Goal: Task Accomplishment & Management: Manage account settings

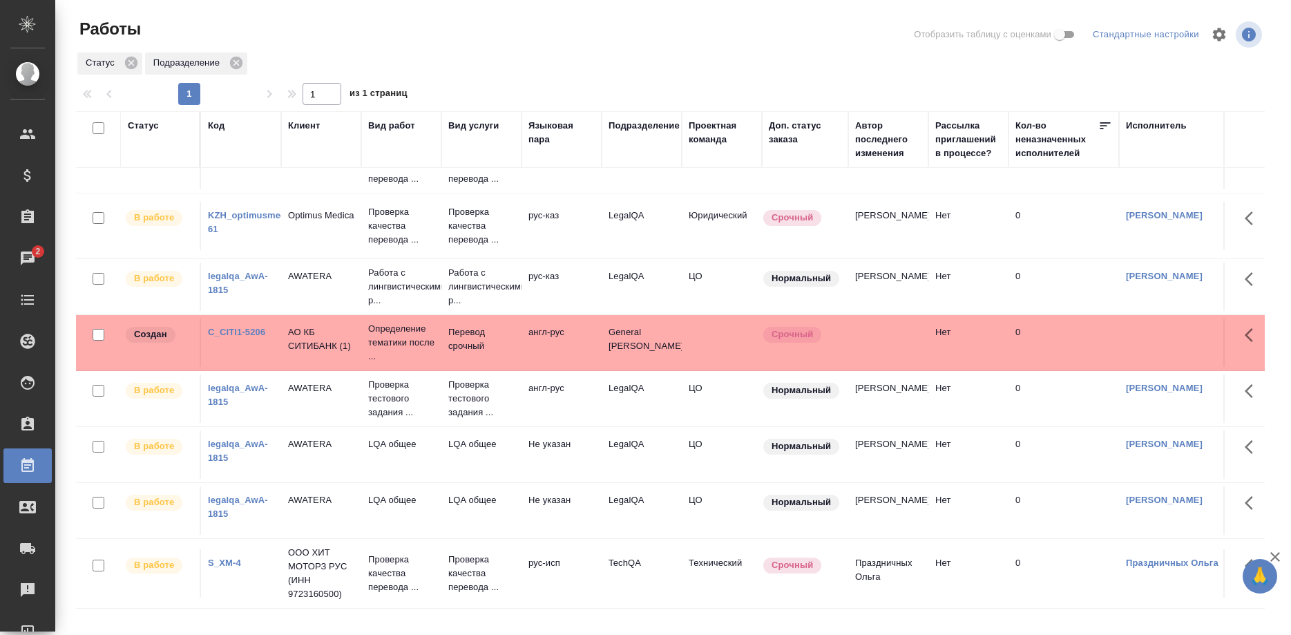
scroll to position [464, 0]
click at [256, 215] on link "KZH_optimusmedica-61" at bounding box center [255, 222] width 94 height 24
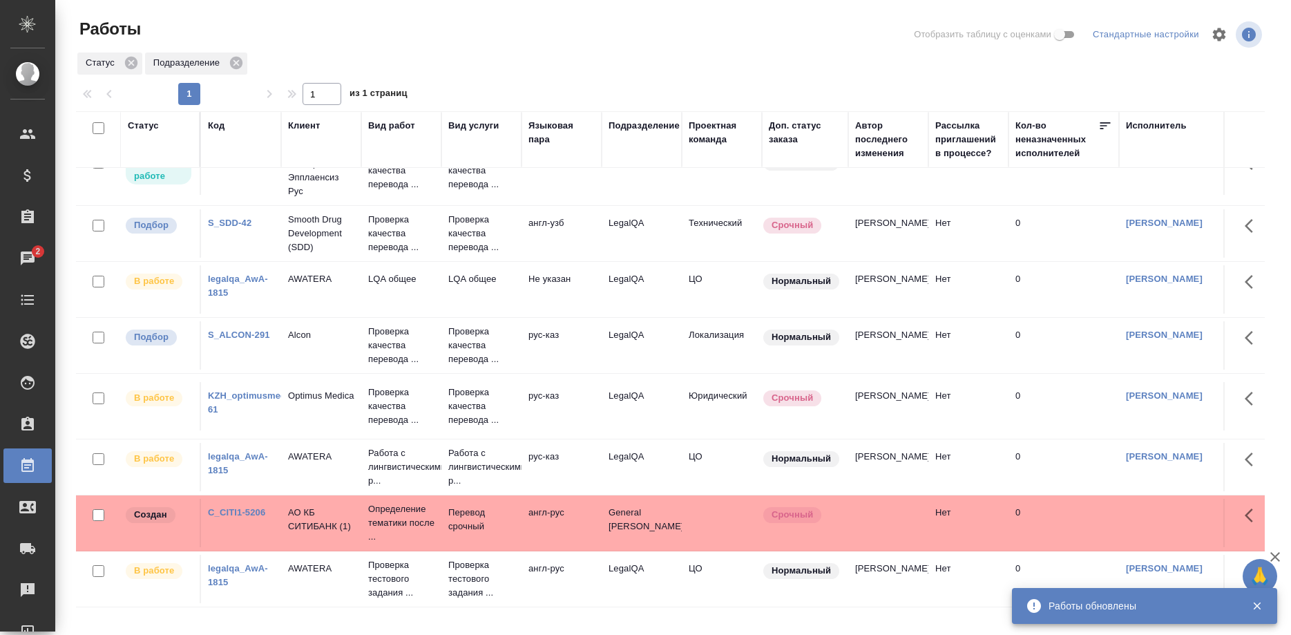
scroll to position [253, 0]
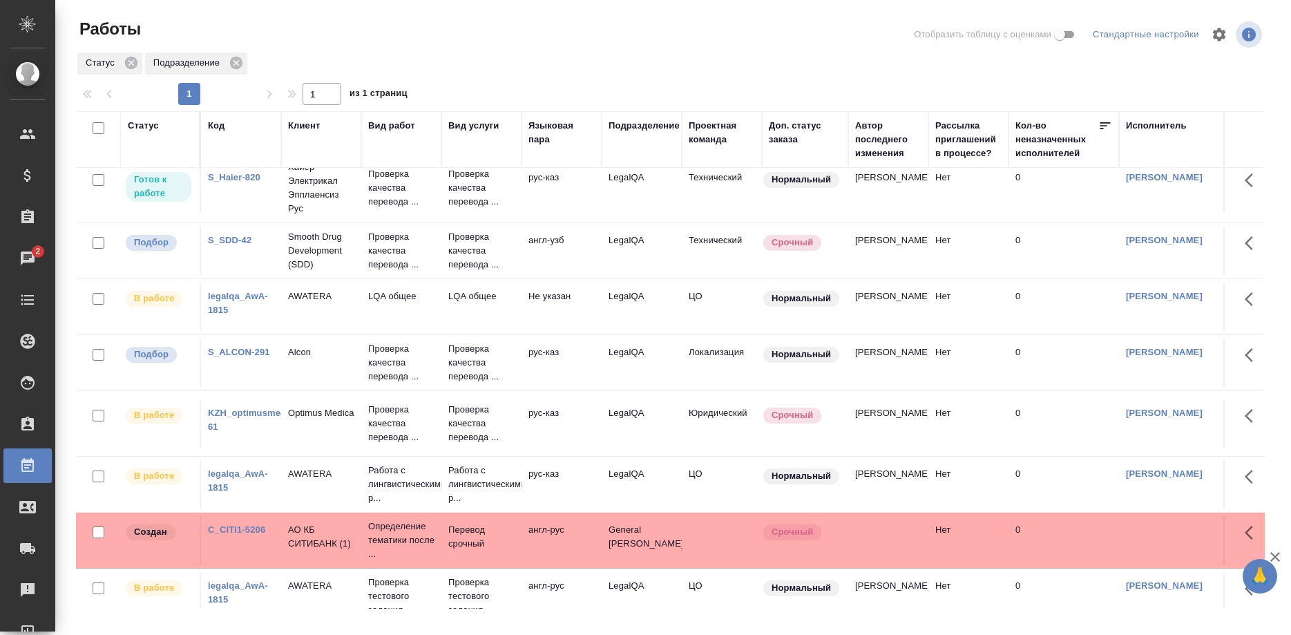
click at [231, 245] on link "S_SDD-42" at bounding box center [230, 240] width 44 height 10
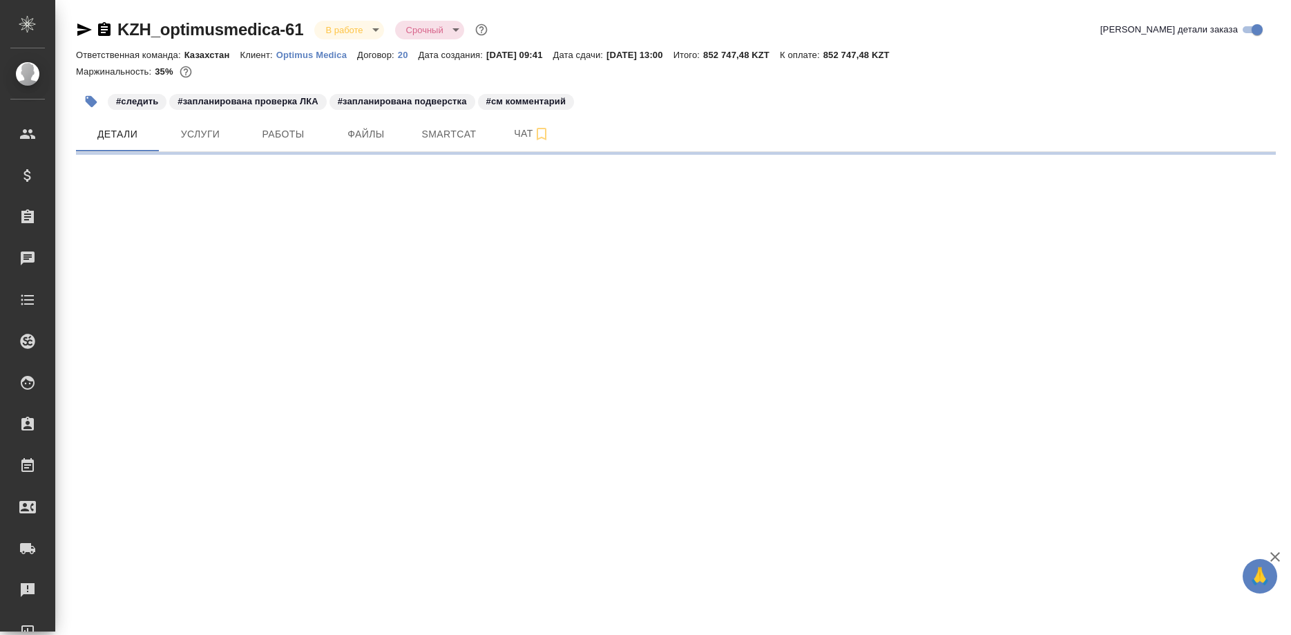
select select "RU"
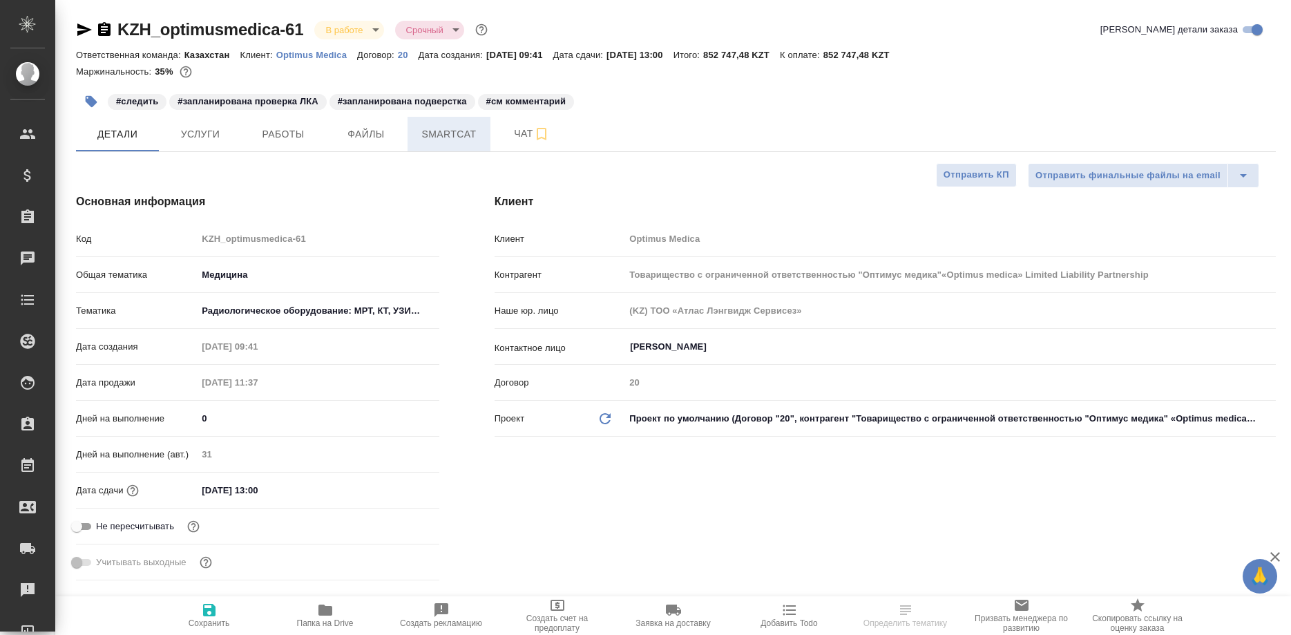
type input "Товарищество с ограниченной ответственностью "Оптимус медика"«Optimus medica» L…"
type textarea "x"
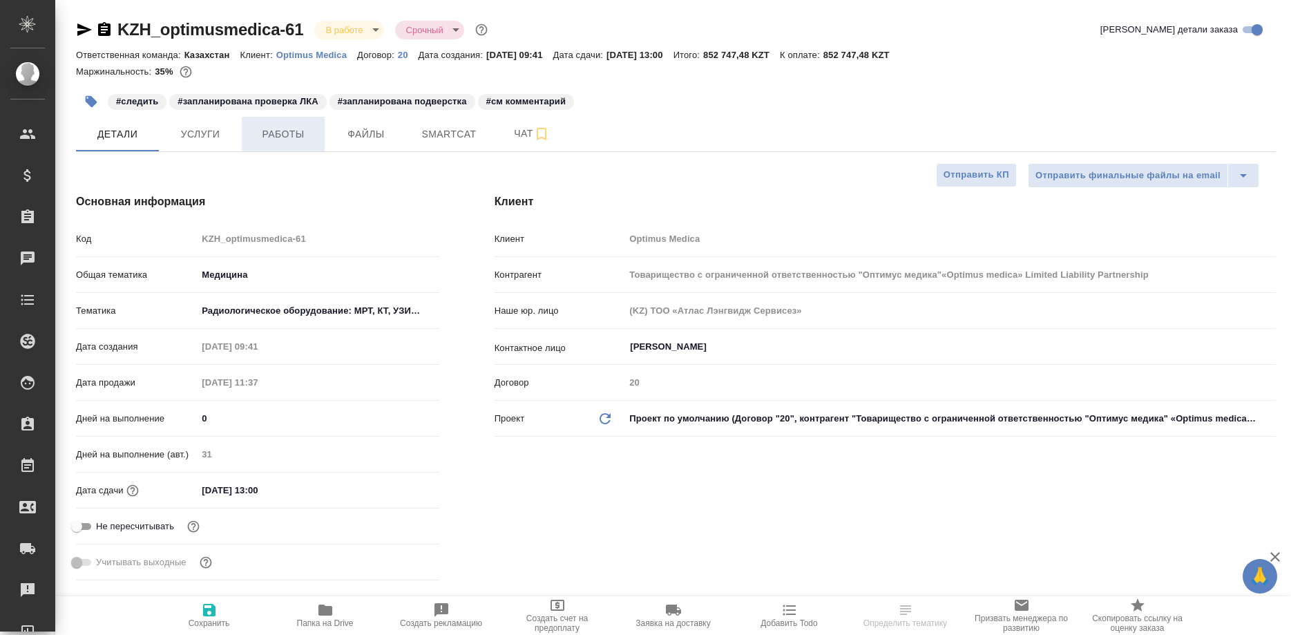
type textarea "x"
click at [269, 144] on button "Работы" at bounding box center [283, 134] width 83 height 35
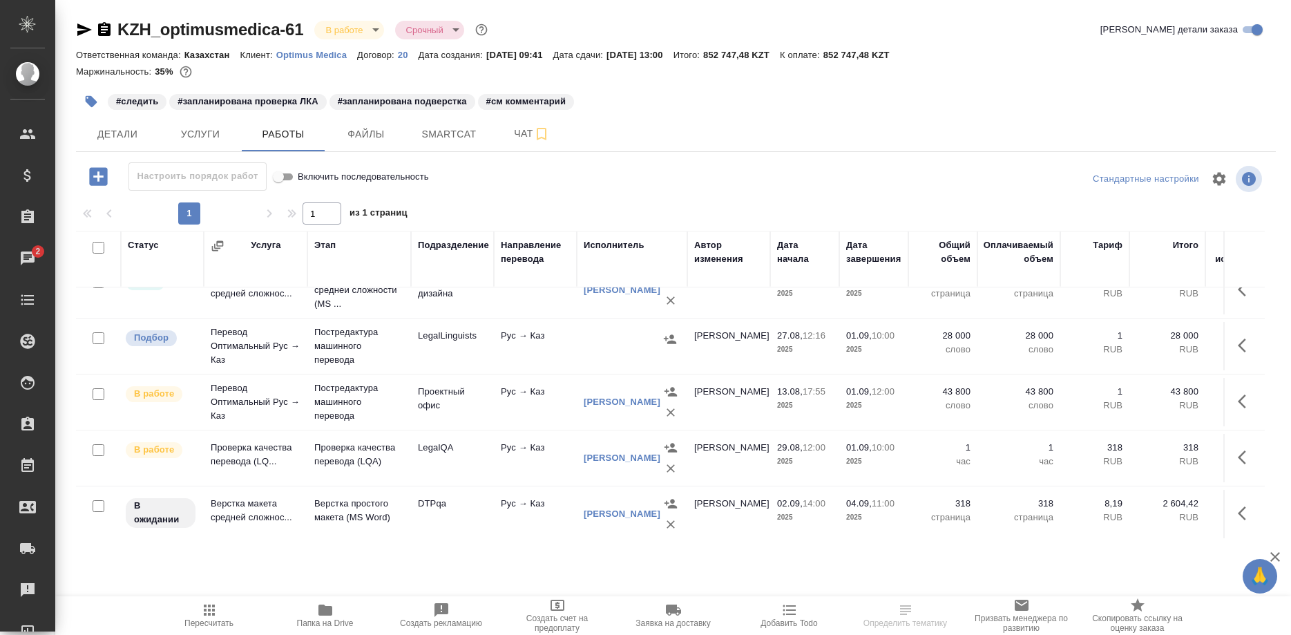
scroll to position [26, 0]
click at [426, 139] on span "Smartcat" at bounding box center [449, 134] width 66 height 17
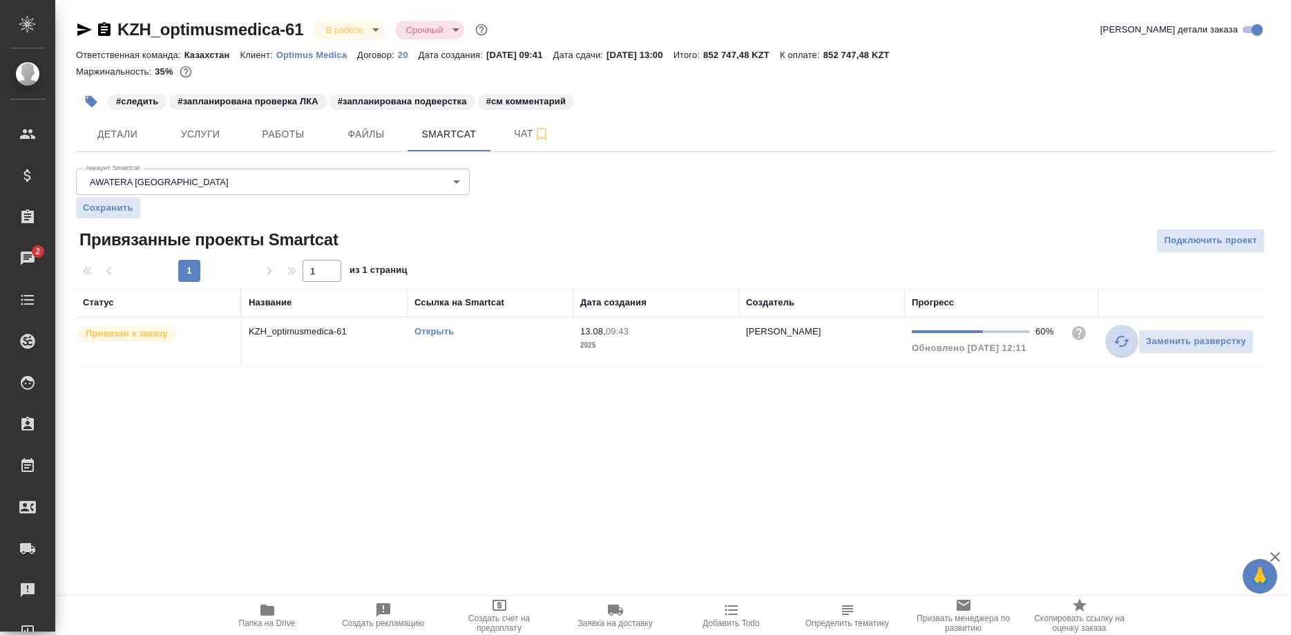
click at [1108, 339] on button "button" at bounding box center [1121, 341] width 33 height 33
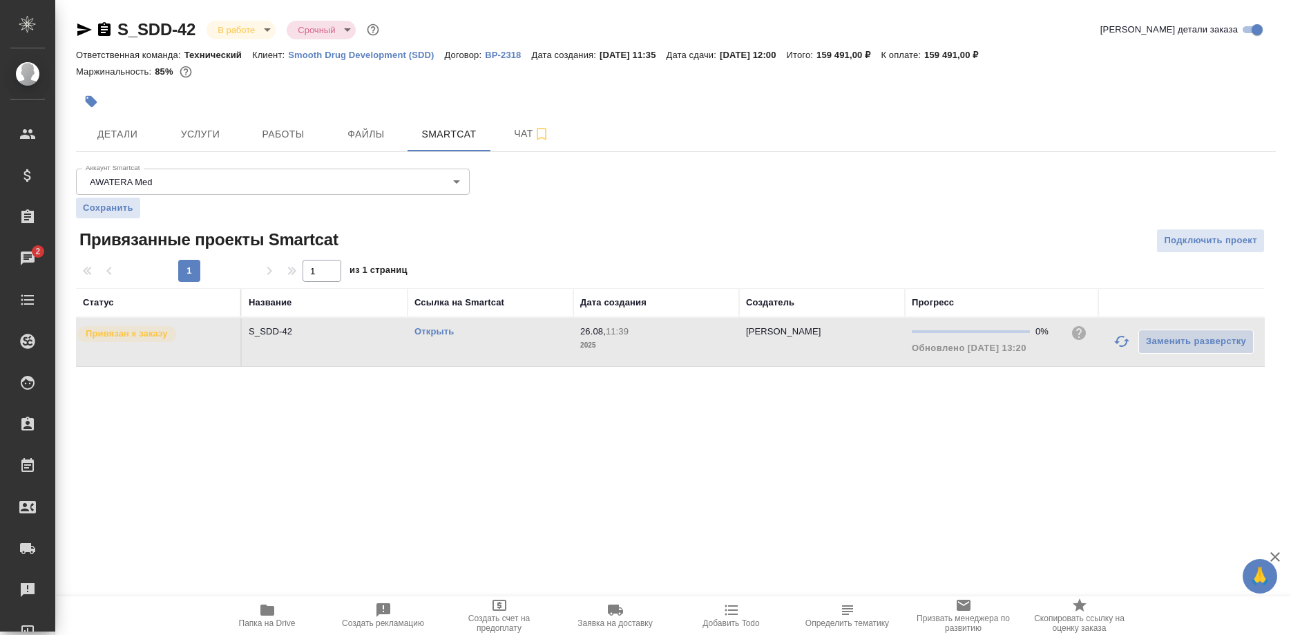
click at [439, 331] on link "Открыть" at bounding box center [433, 331] width 39 height 10
click at [1114, 340] on icon "button" at bounding box center [1121, 341] width 17 height 17
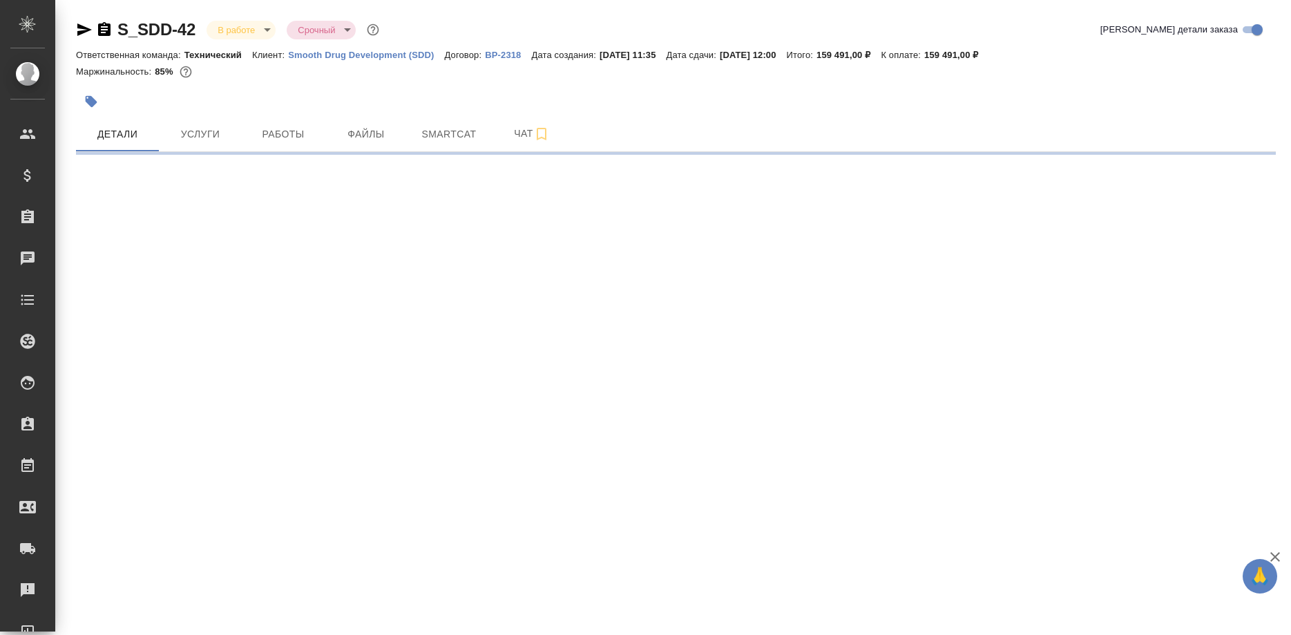
select select "RU"
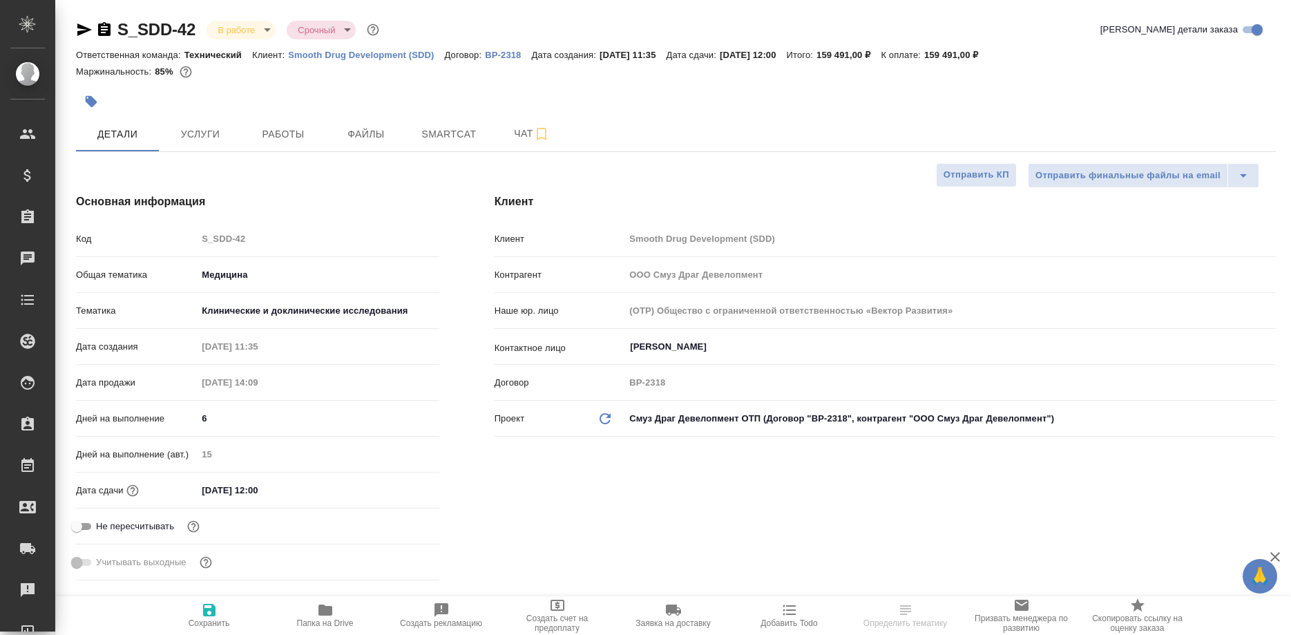
type textarea "x"
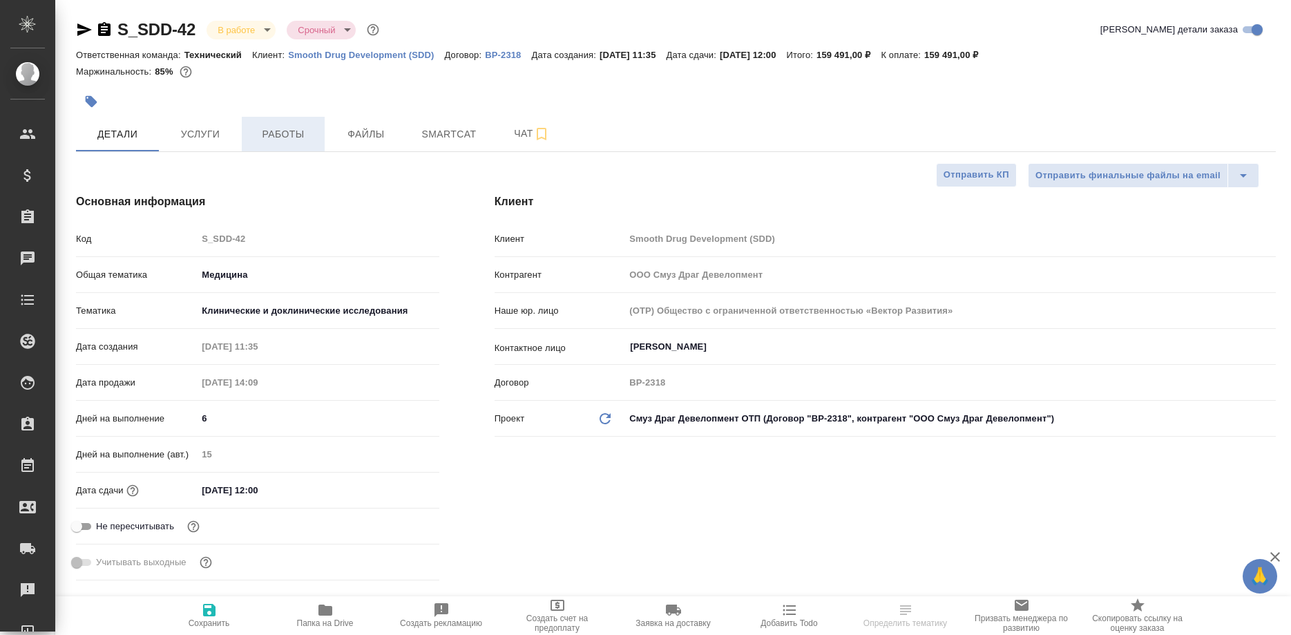
type textarea "x"
click at [281, 131] on span "Работы" at bounding box center [283, 134] width 66 height 17
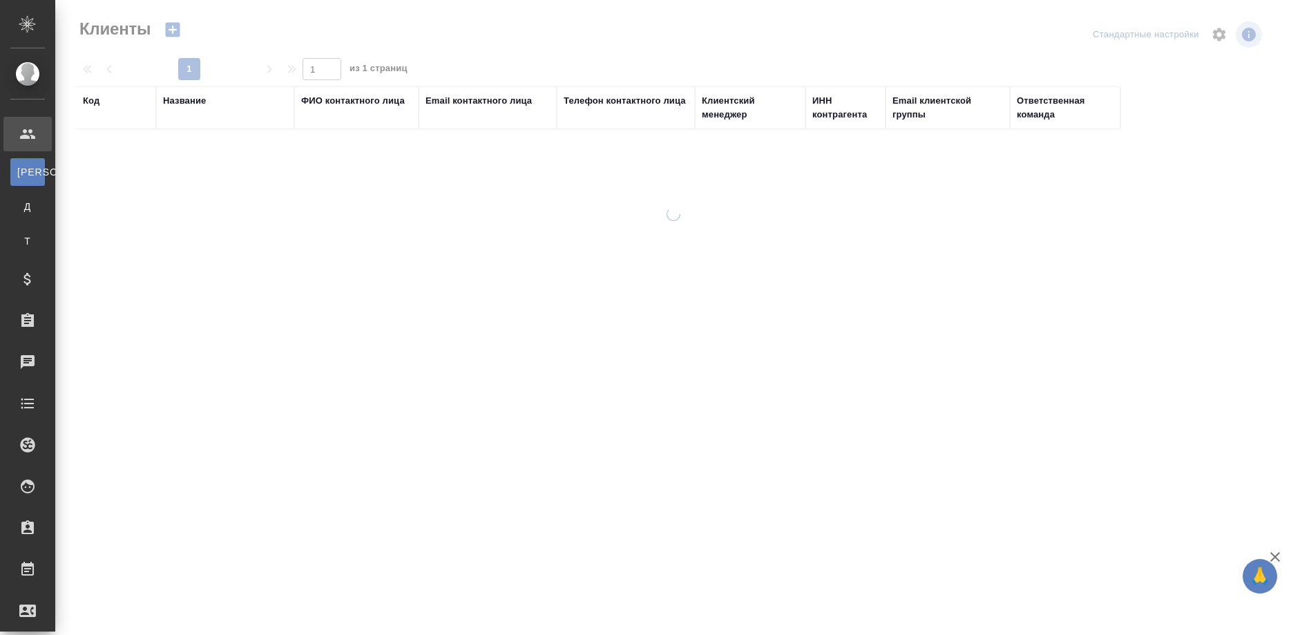
select select "RU"
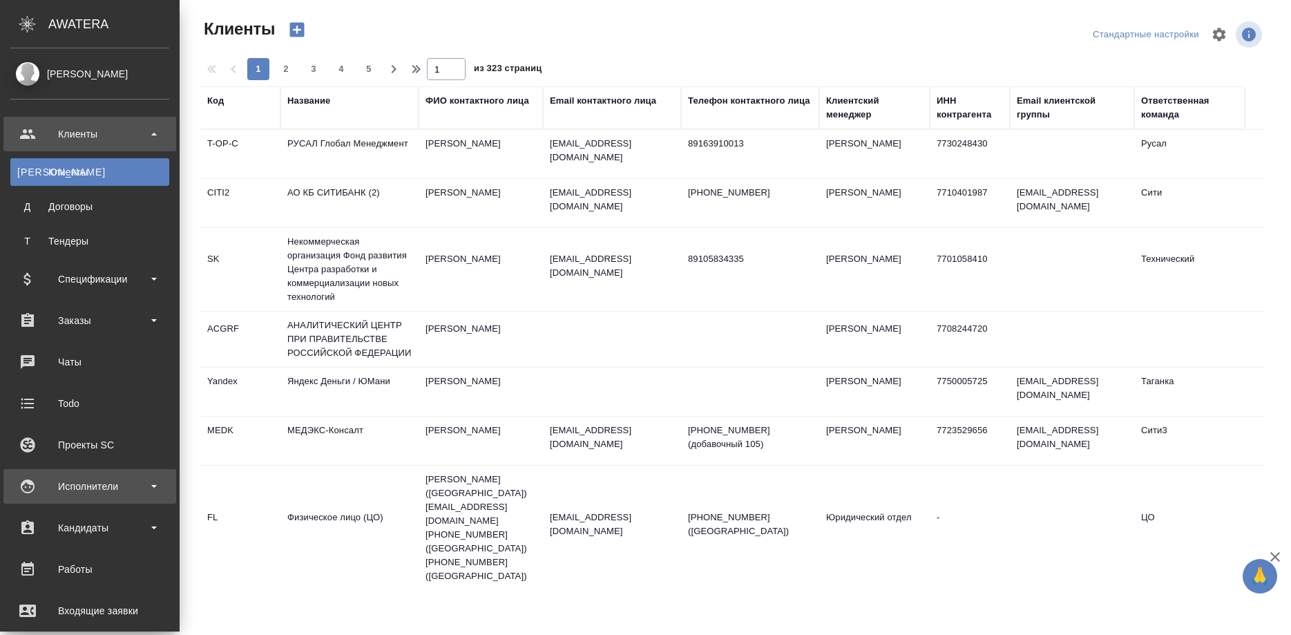
click at [64, 487] on div "Исполнители" at bounding box center [89, 486] width 159 height 21
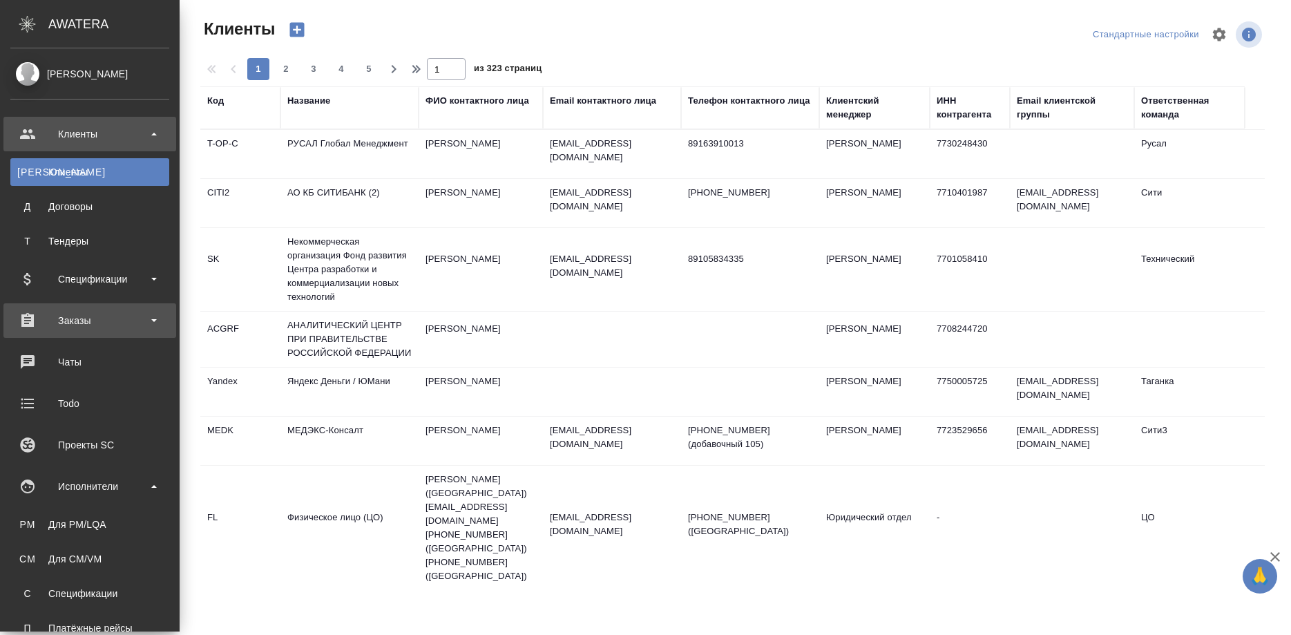
click at [86, 323] on div "Заказы" at bounding box center [89, 320] width 159 height 21
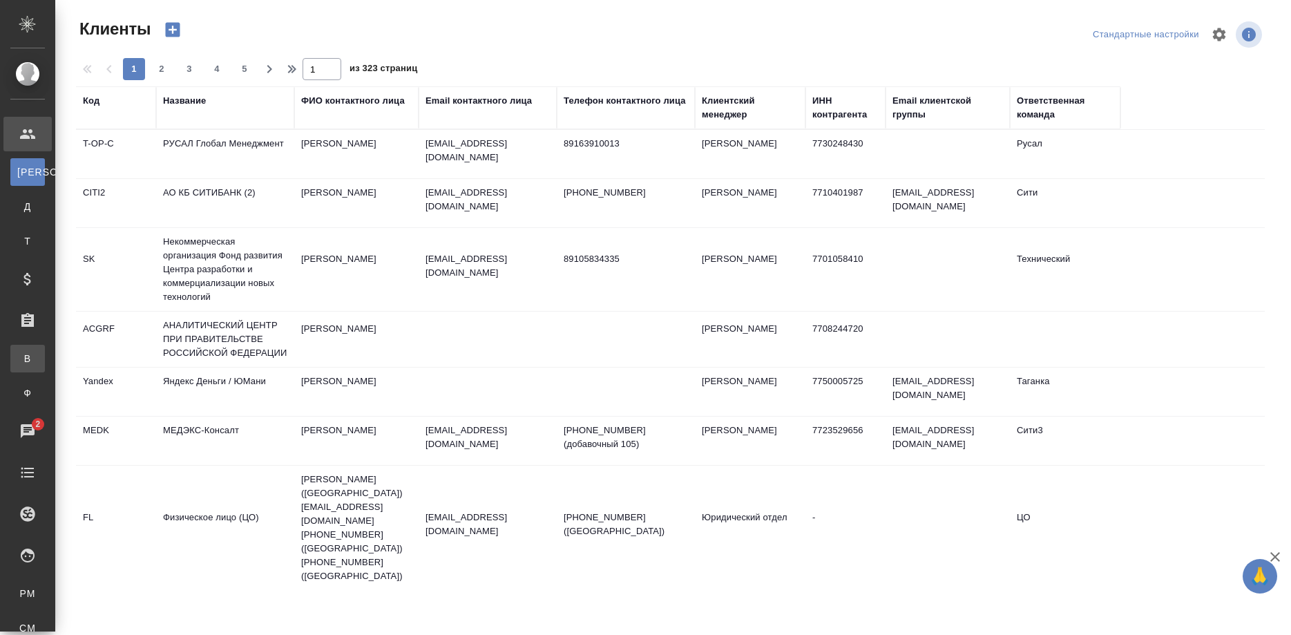
click at [21, 353] on div "Все заказы" at bounding box center [10, 359] width 21 height 14
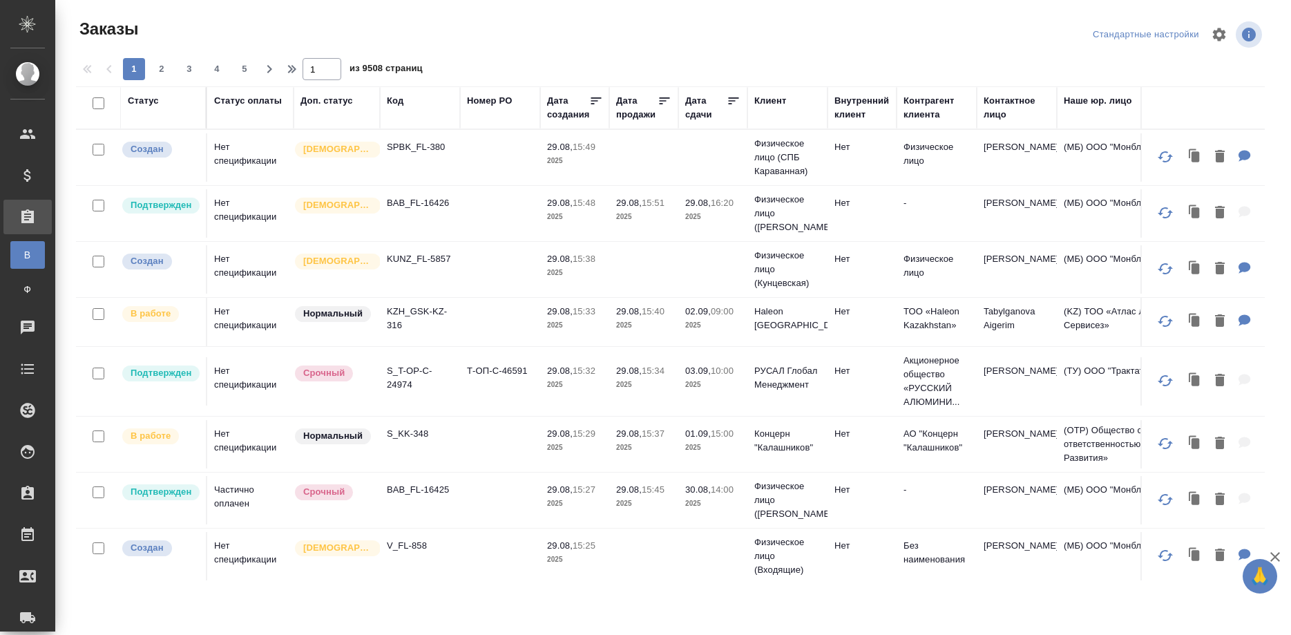
click at [392, 98] on div "Код" at bounding box center [395, 101] width 17 height 14
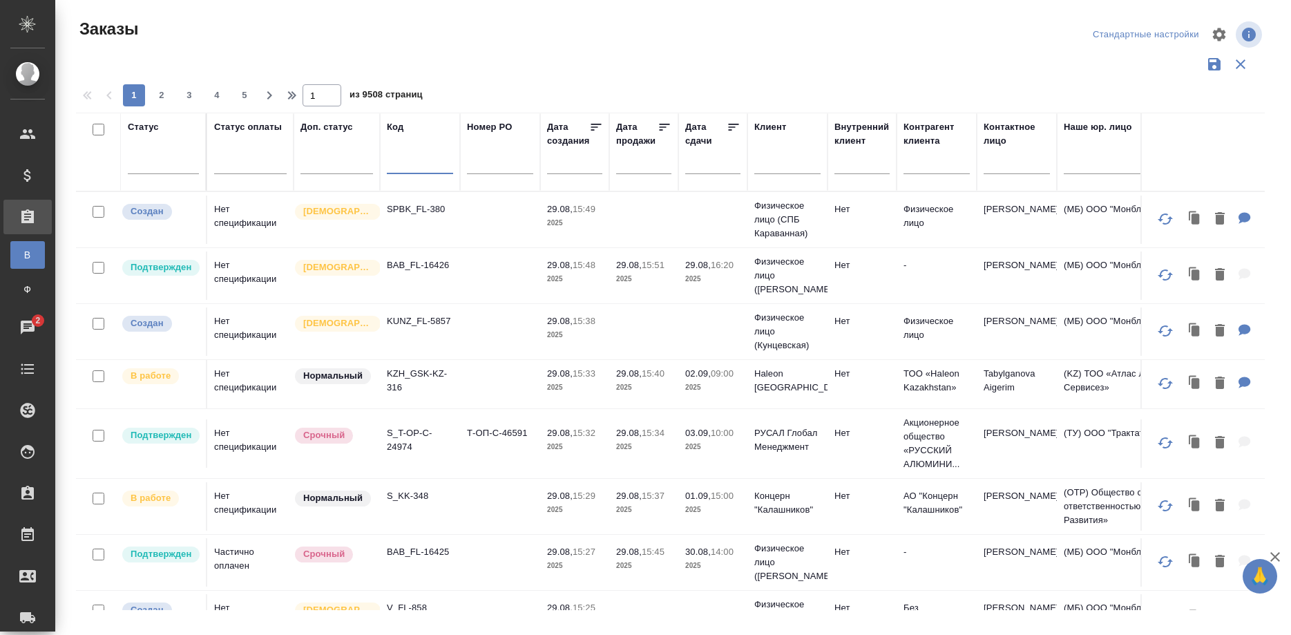
click at [406, 164] on input "text" at bounding box center [420, 165] width 66 height 17
paste input "_Chanel-361"
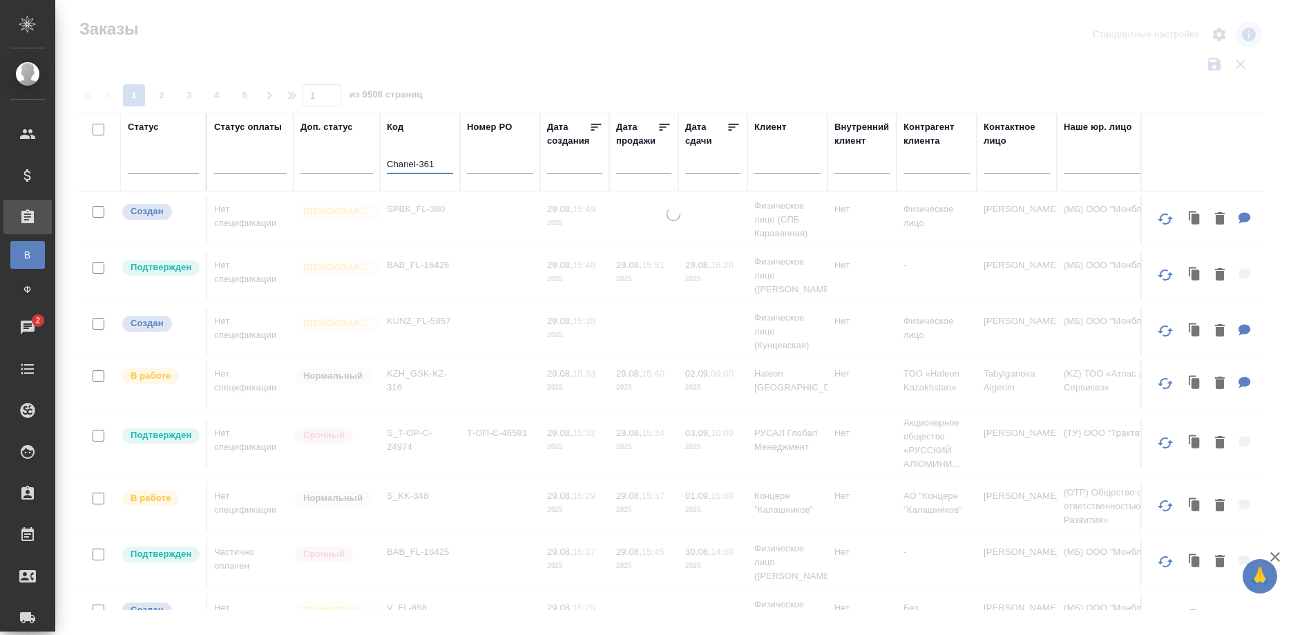
type input "Chanel-361"
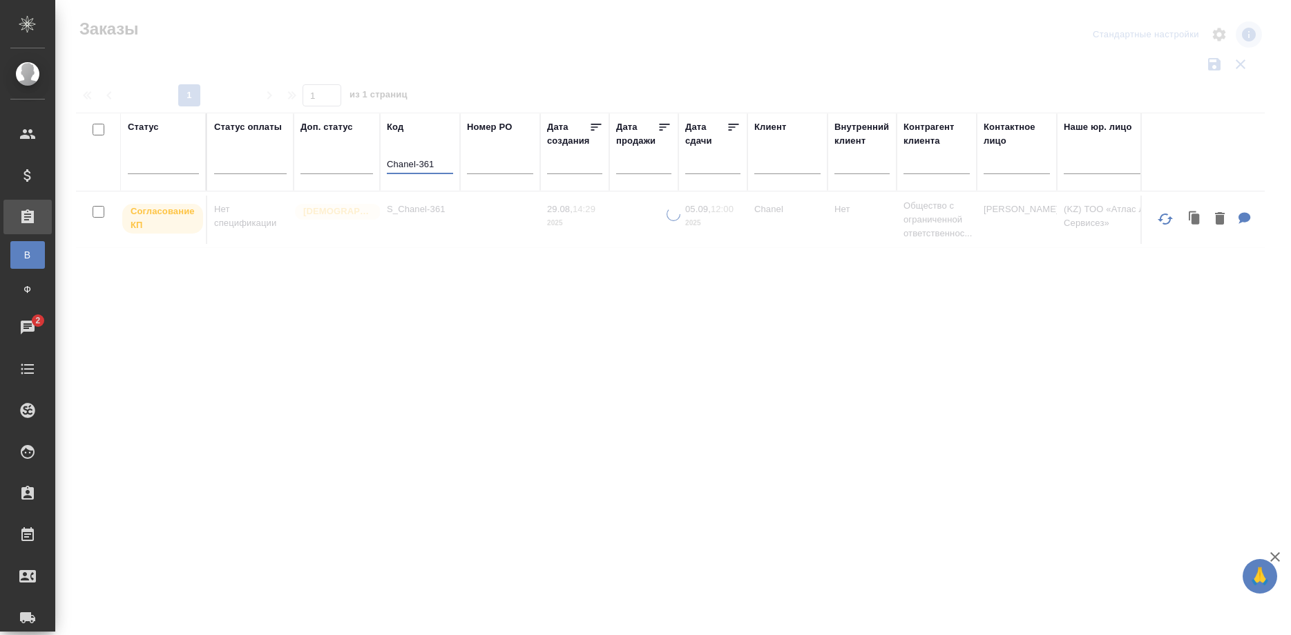
click at [422, 213] on div at bounding box center [672, 412] width 1235 height 410
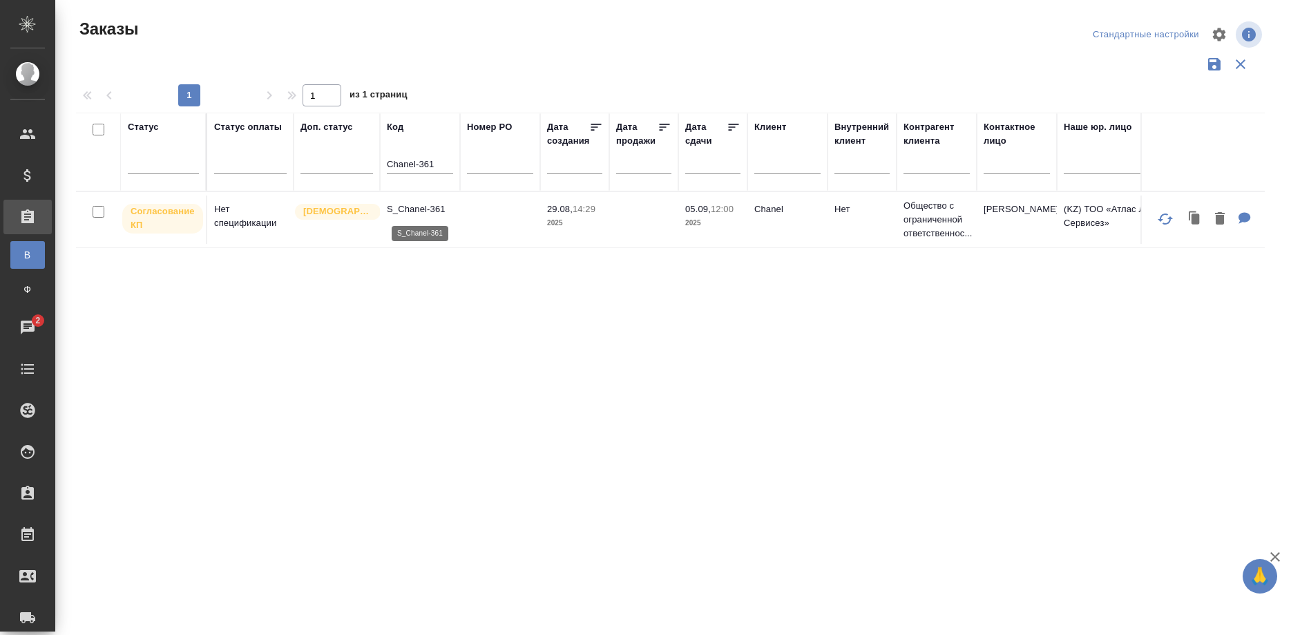
click at [422, 213] on p "S_Chanel-361" at bounding box center [420, 209] width 66 height 14
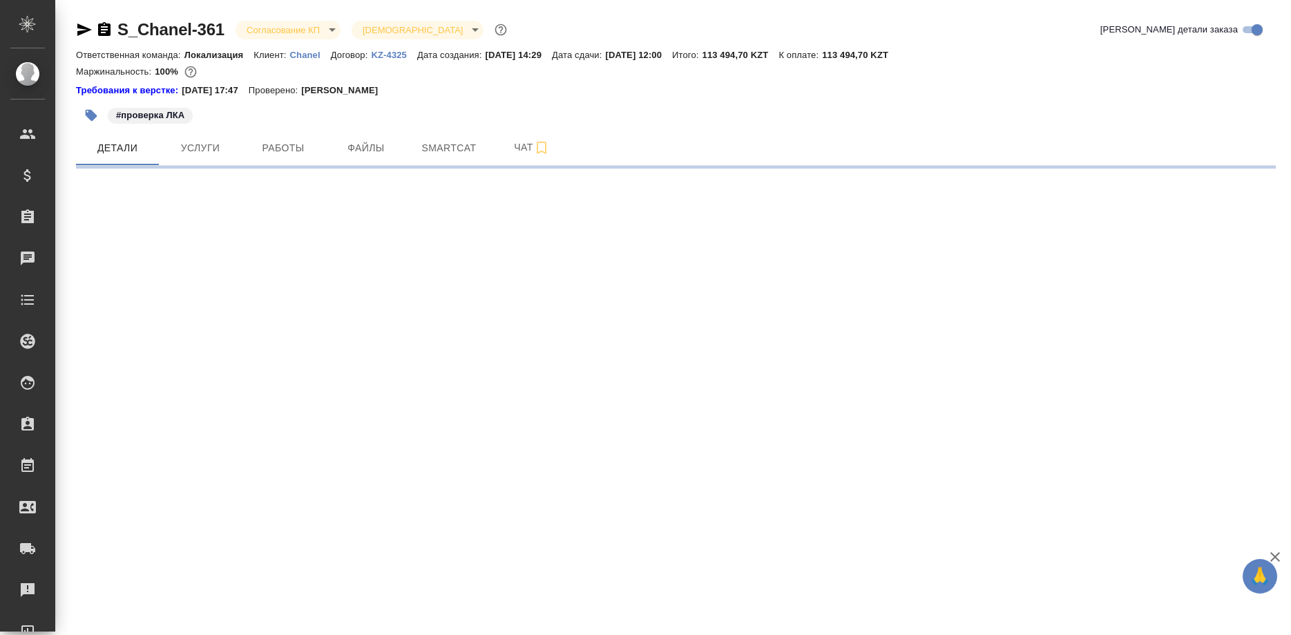
select select "RU"
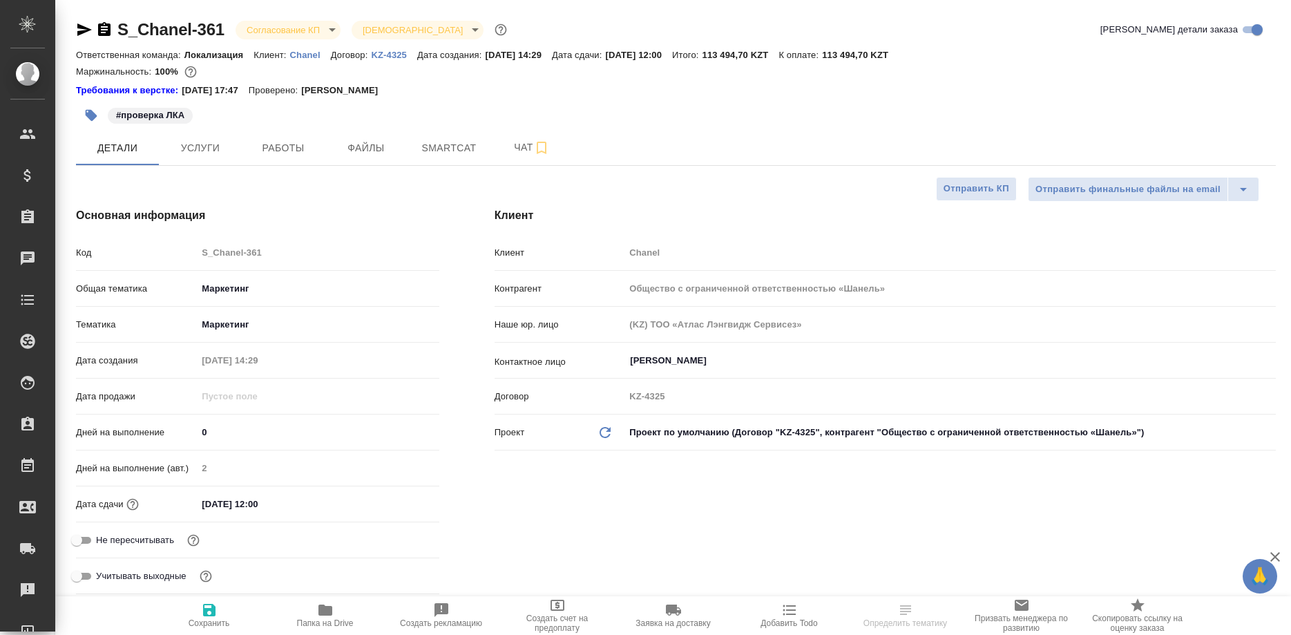
type textarea "x"
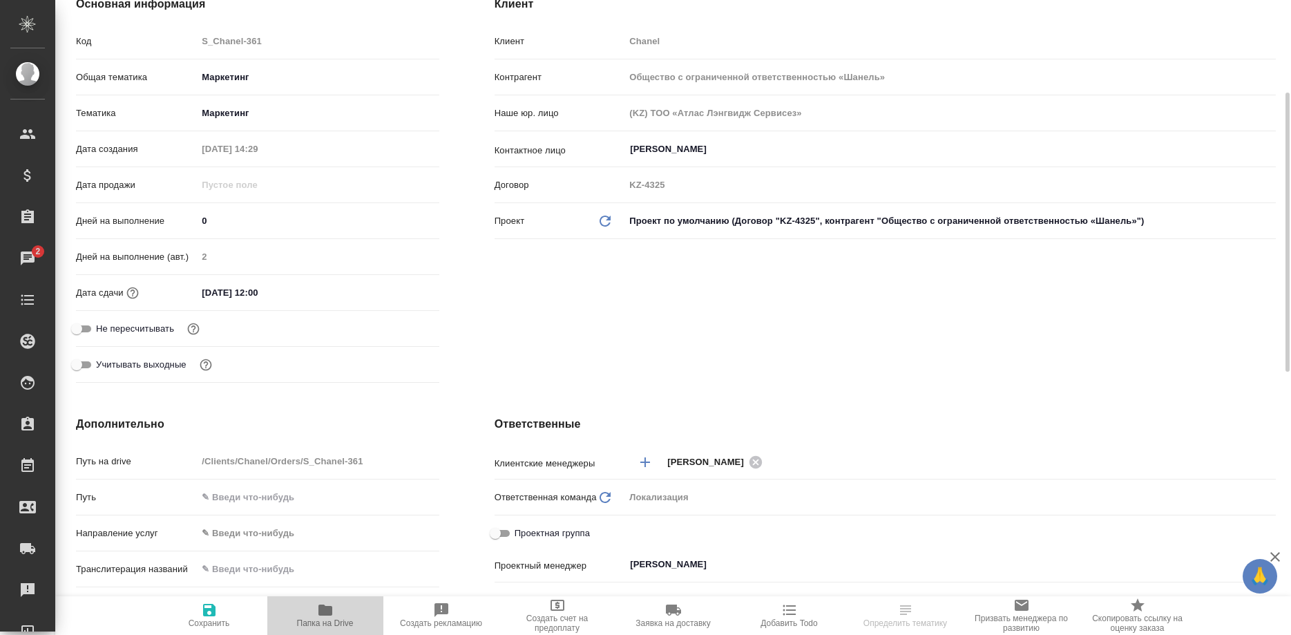
click at [327, 613] on icon "button" at bounding box center [325, 609] width 14 height 11
select select "RU"
type textarea "x"
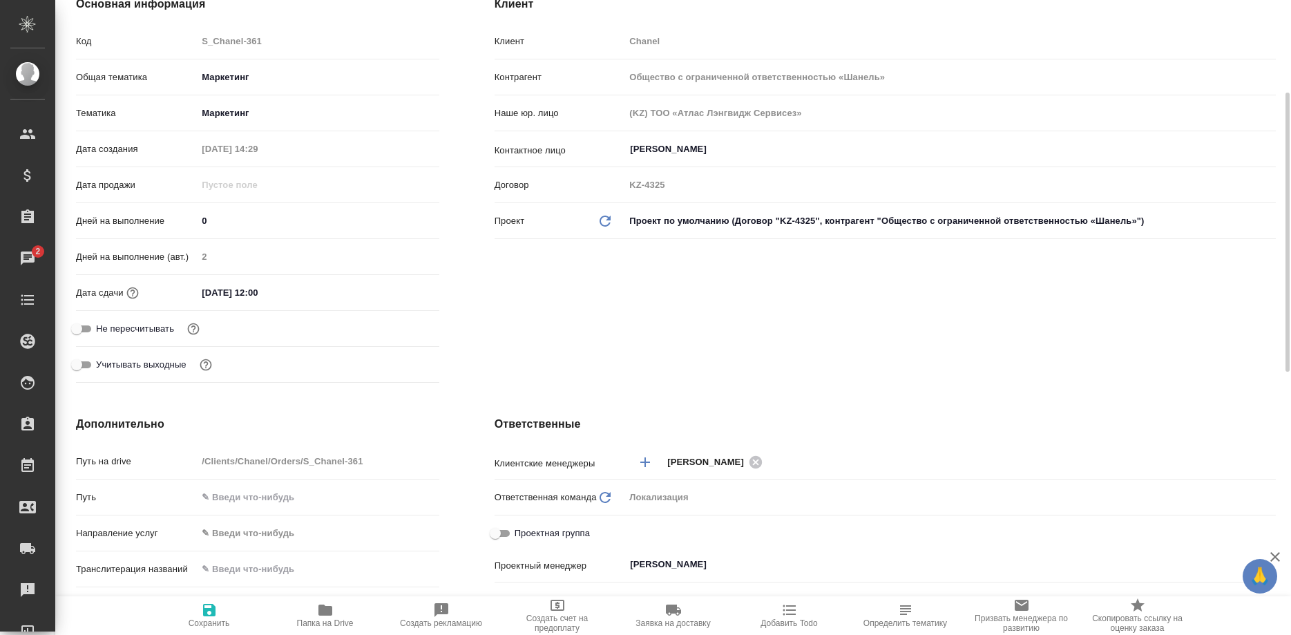
type textarea "x"
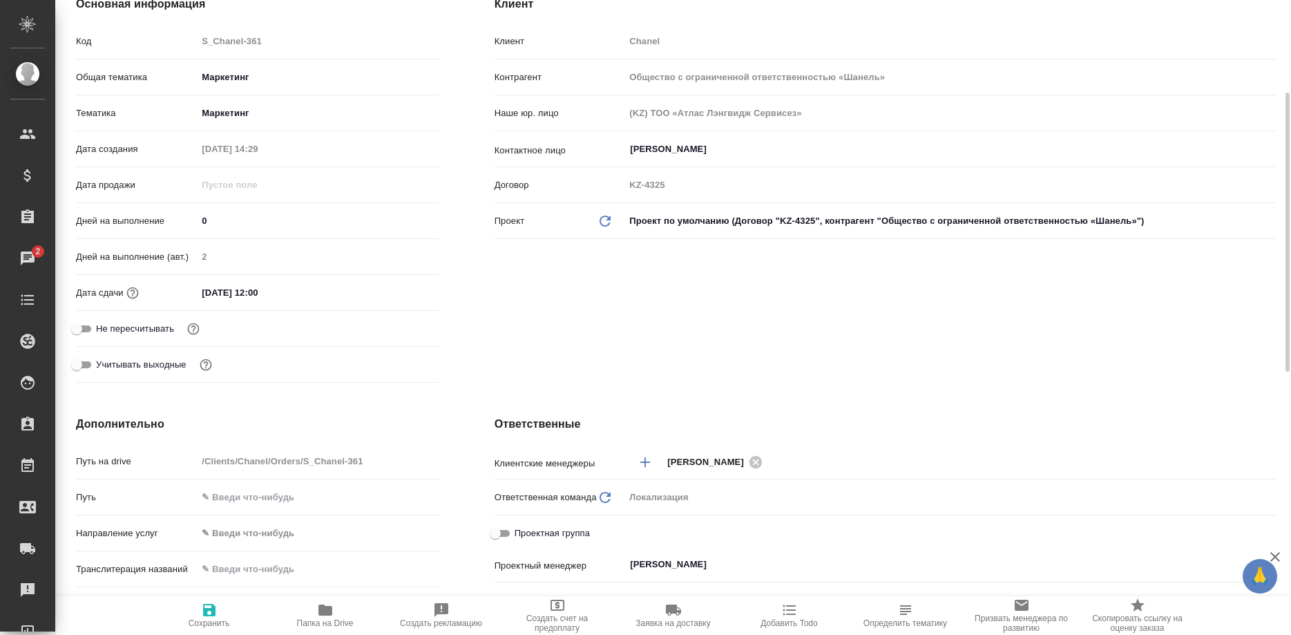
type textarea "x"
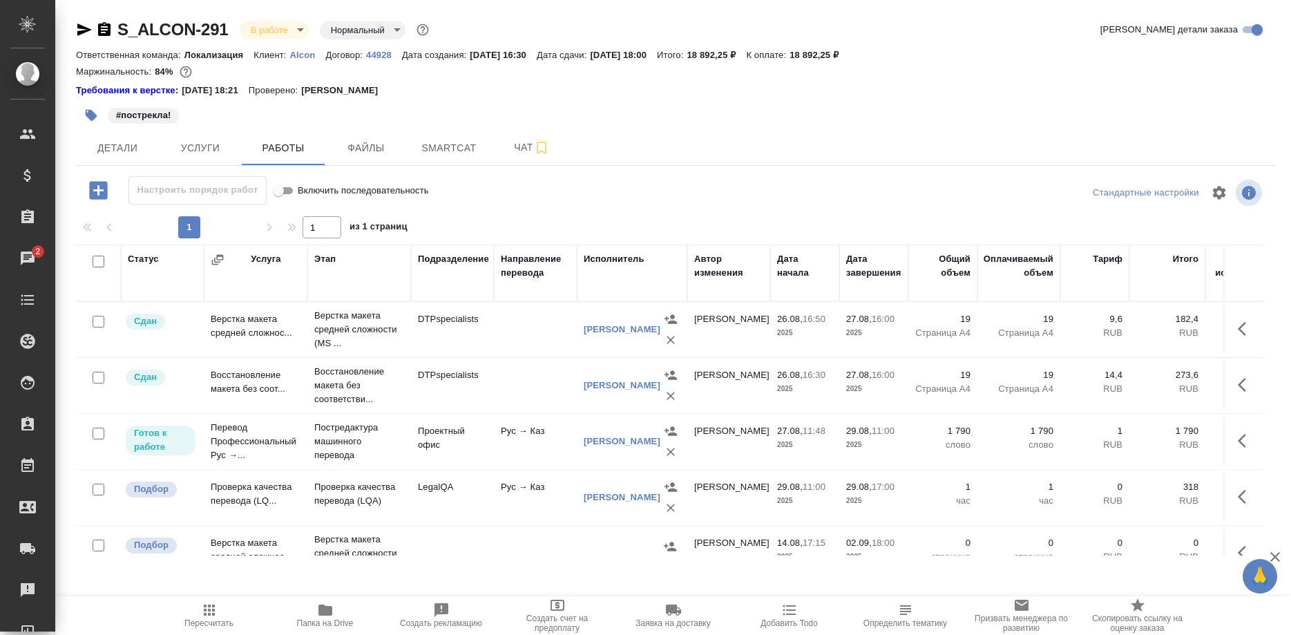
click at [463, 159] on button "Smartcat" at bounding box center [448, 148] width 83 height 35
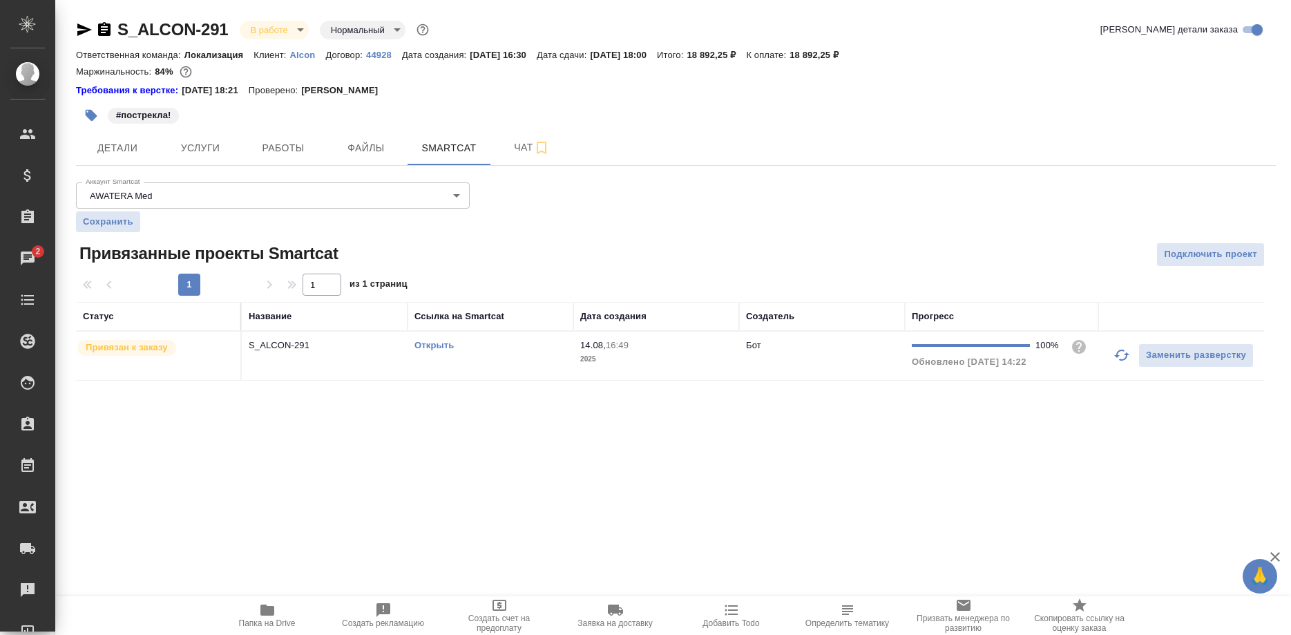
click at [437, 345] on link "Открыть" at bounding box center [433, 345] width 39 height 10
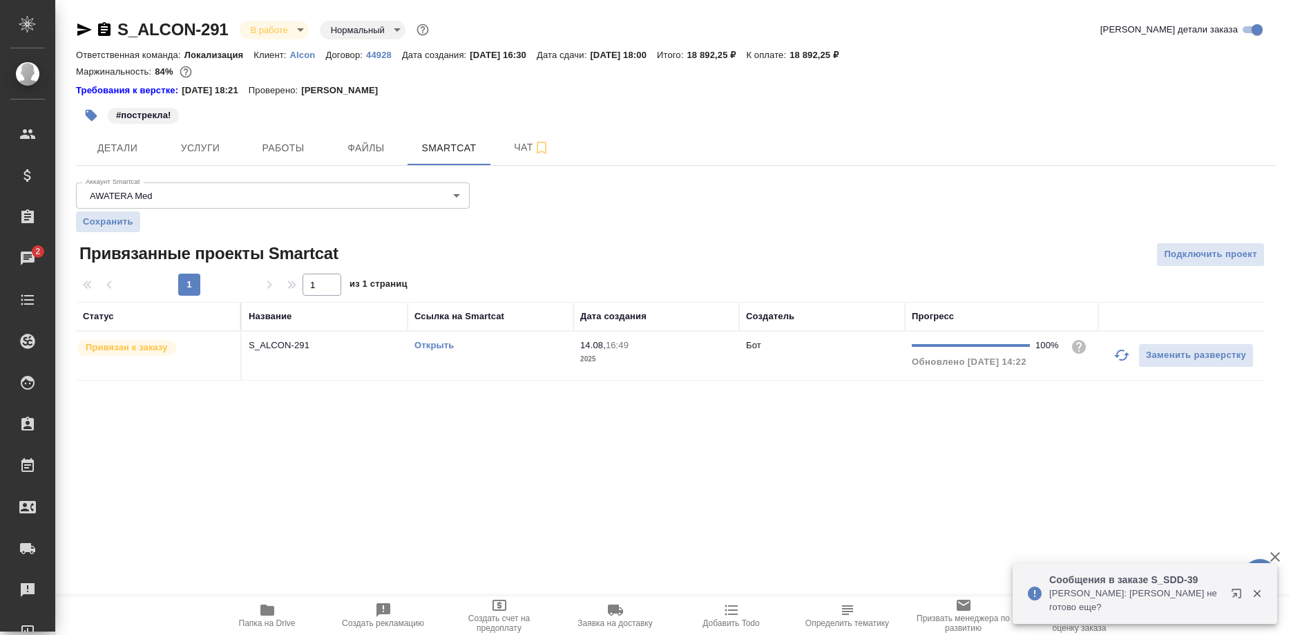
click at [432, 347] on link "Открыть" at bounding box center [433, 345] width 39 height 10
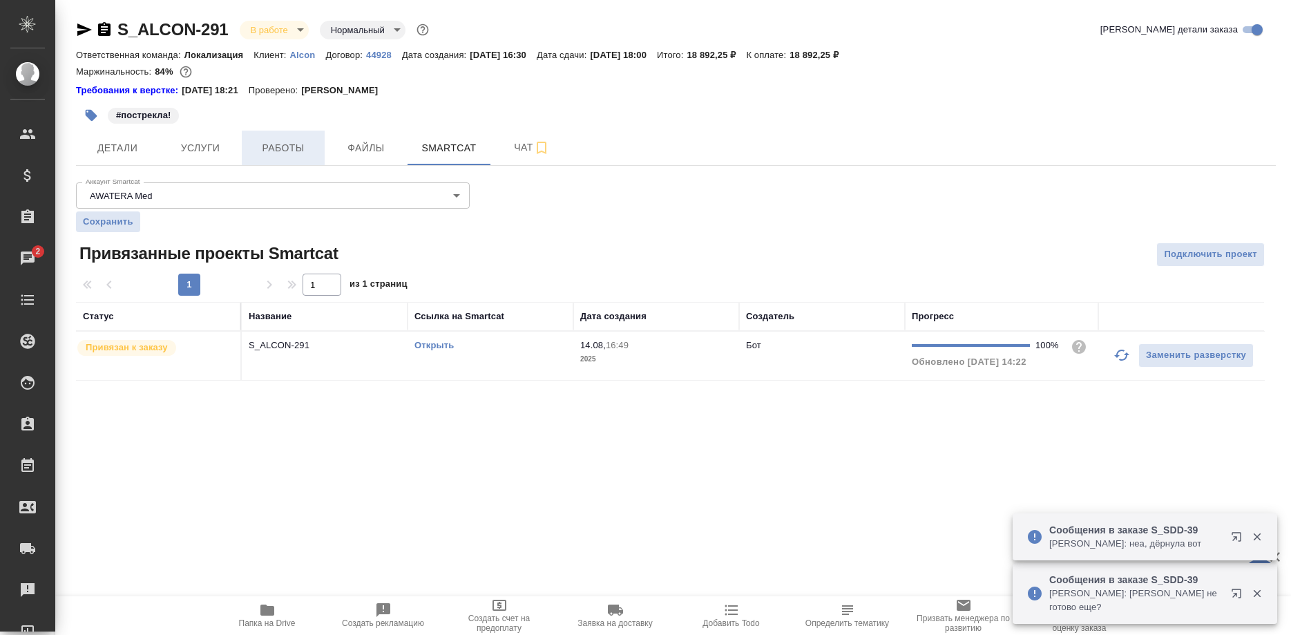
click at [281, 139] on button "Работы" at bounding box center [283, 148] width 83 height 35
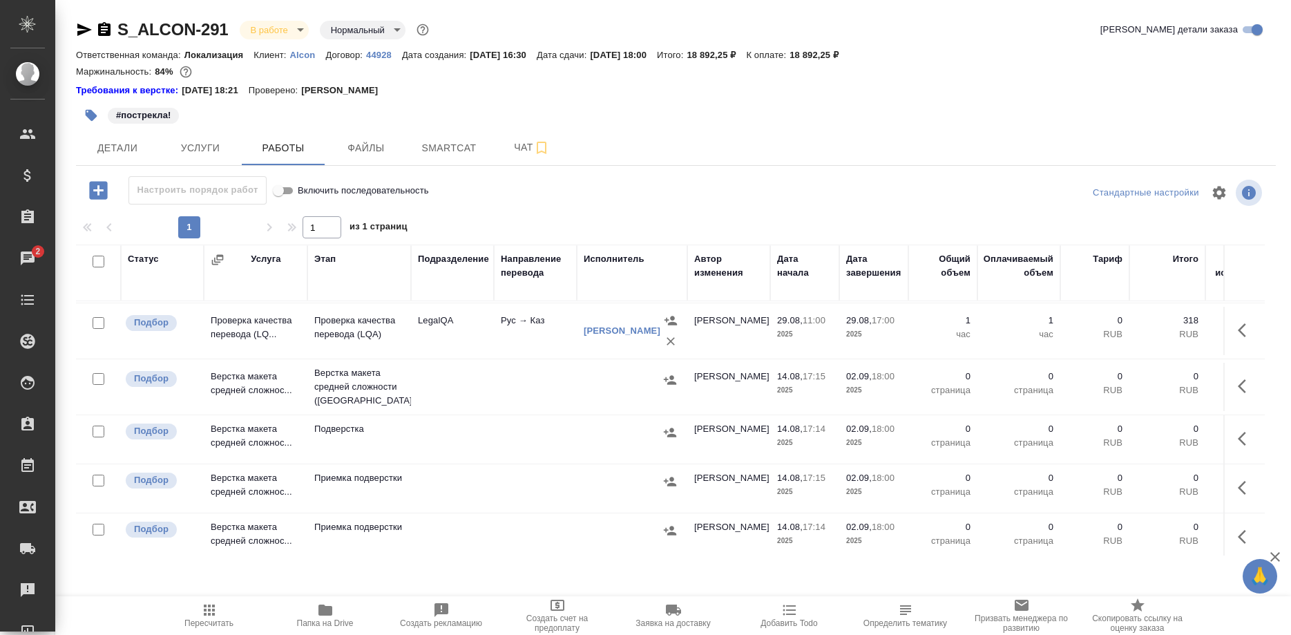
scroll to position [229, 0]
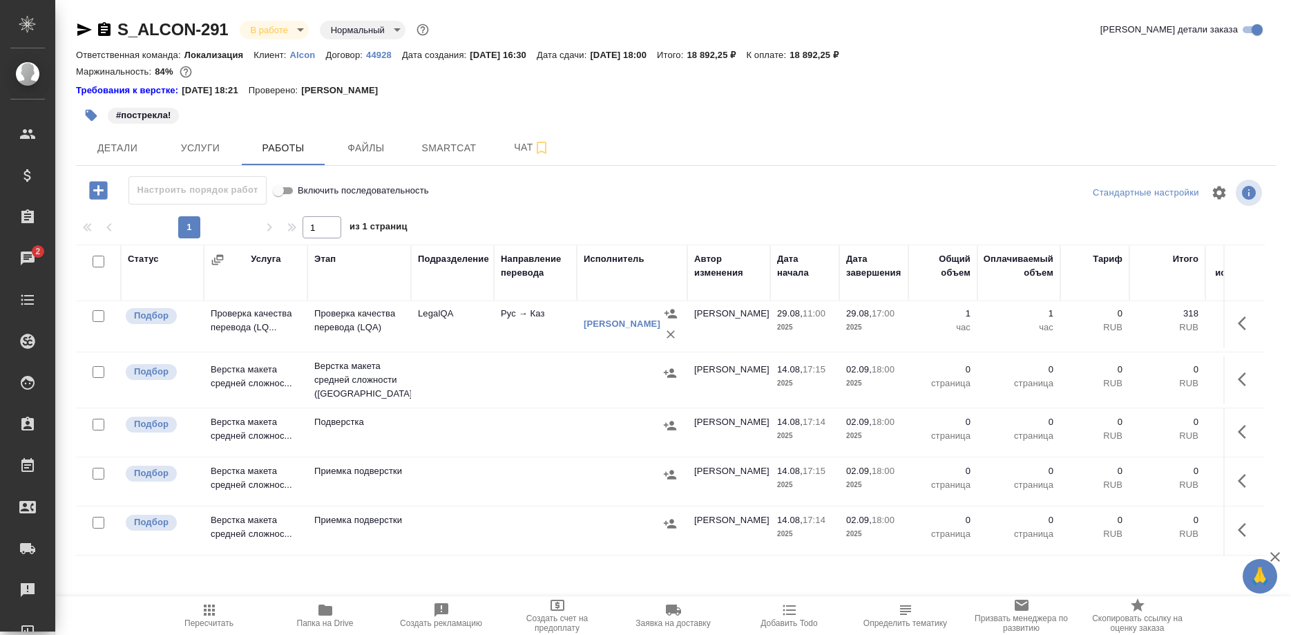
click at [1233, 322] on button "button" at bounding box center [1245, 323] width 33 height 33
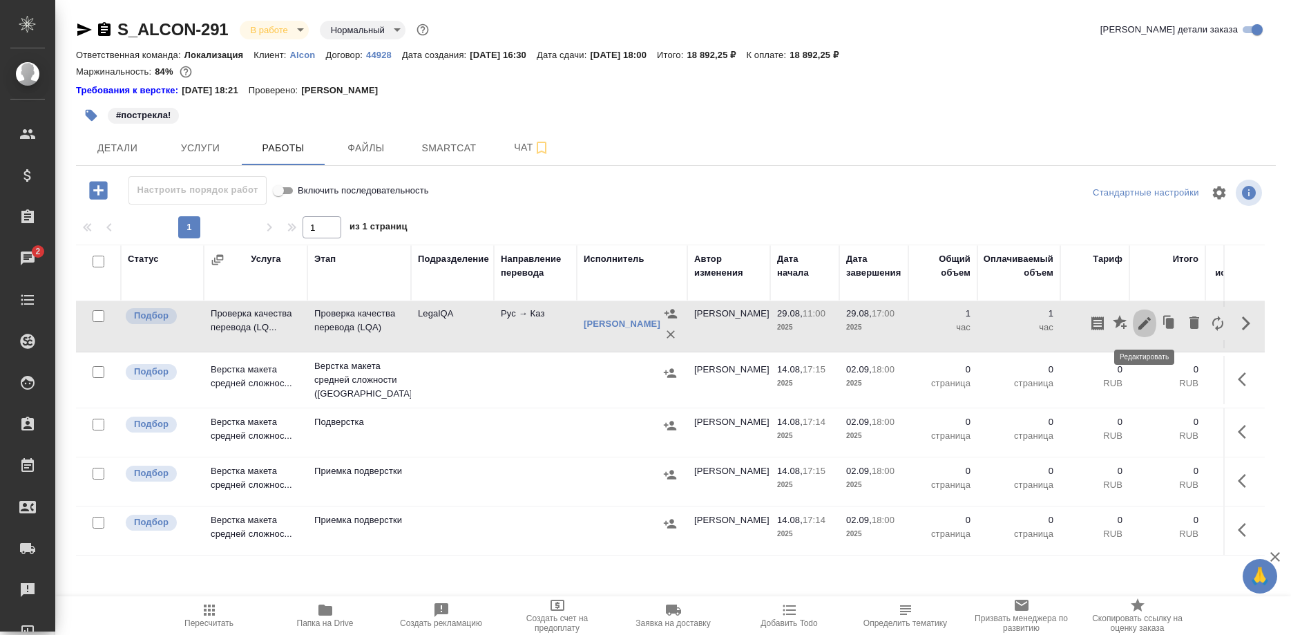
click at [1144, 326] on icon "button" at bounding box center [1144, 323] width 17 height 17
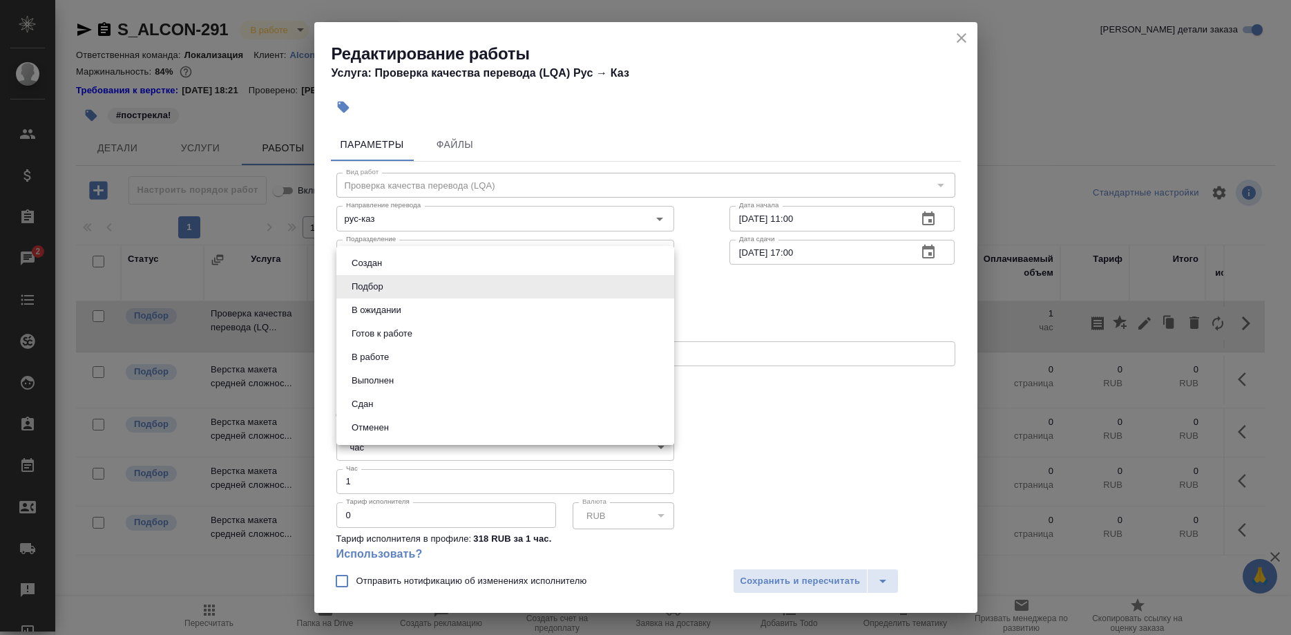
click at [419, 280] on body "🙏 .cls-1 fill:#fff; AWATERA [PERSON_NAME] Спецификации Заказы 2 Чаты Todo Проек…" at bounding box center [645, 317] width 1291 height 635
click at [367, 362] on button "В работе" at bounding box center [370, 356] width 46 height 15
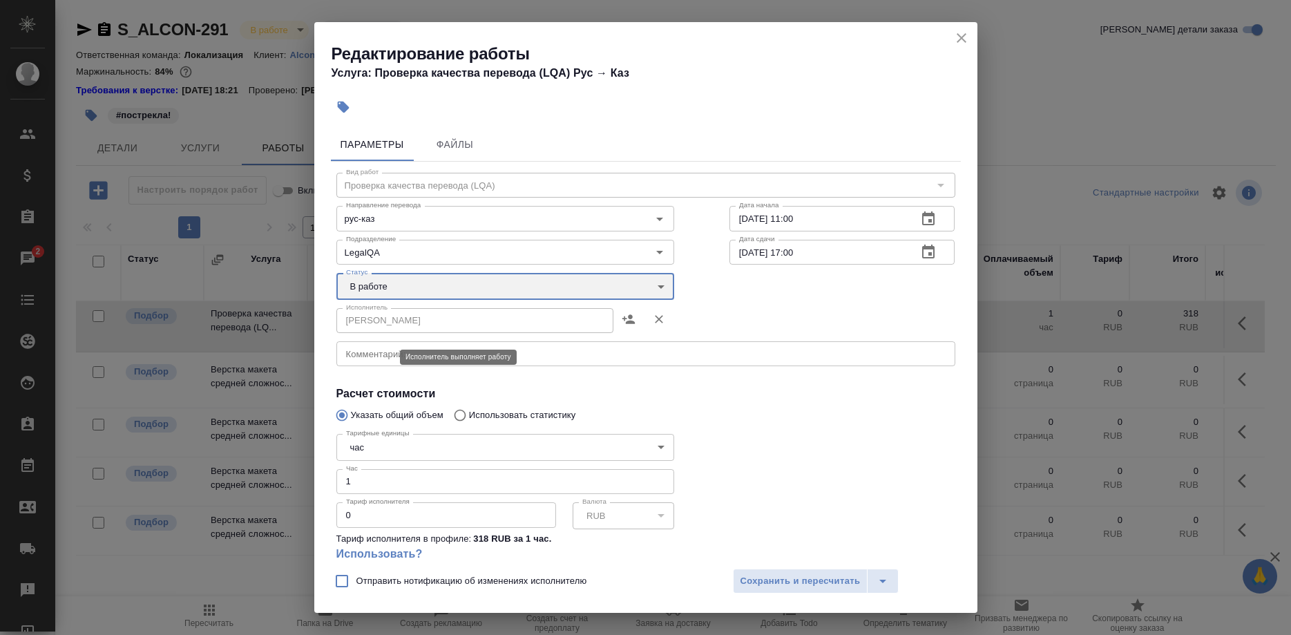
type input "inProgress"
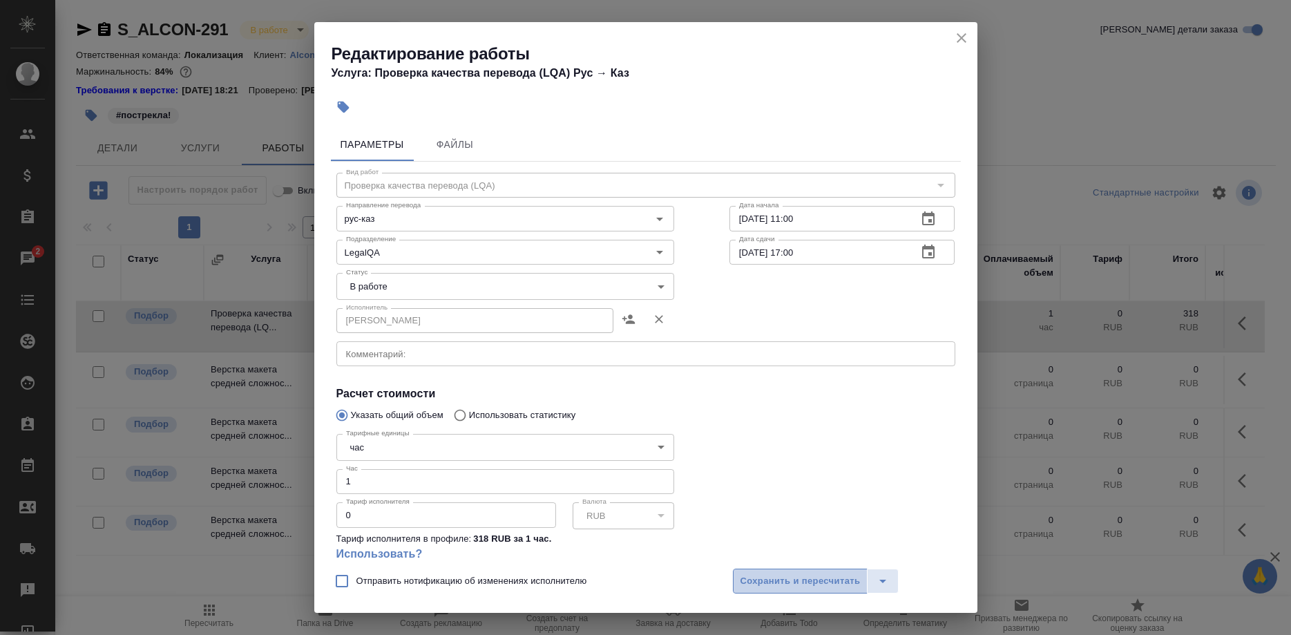
click at [742, 575] on span "Сохранить и пересчитать" at bounding box center [800, 581] width 120 height 16
